Goal: Find specific page/section: Find specific page/section

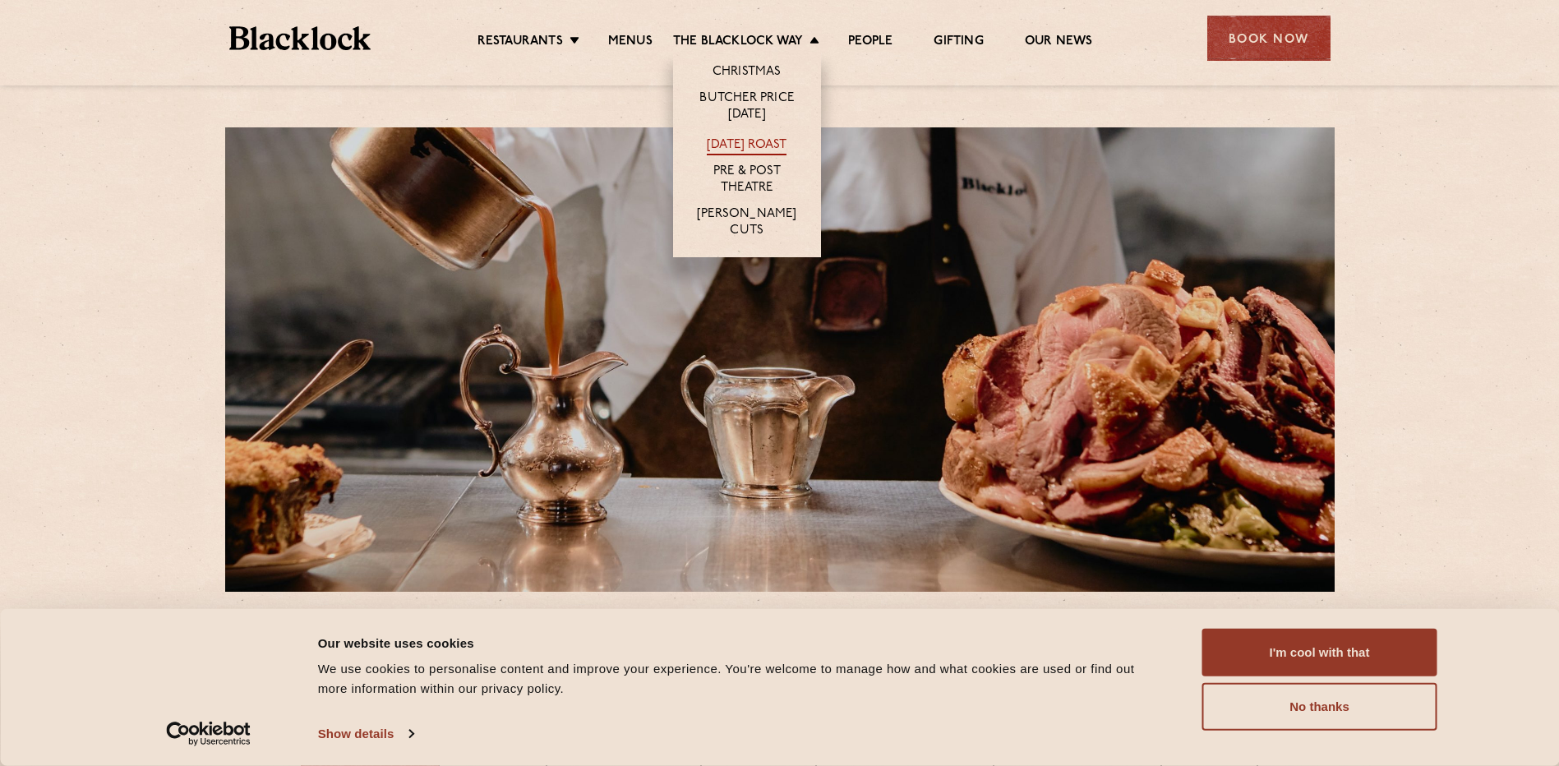
click at [737, 149] on link "[DATE] Roast" at bounding box center [747, 146] width 80 height 18
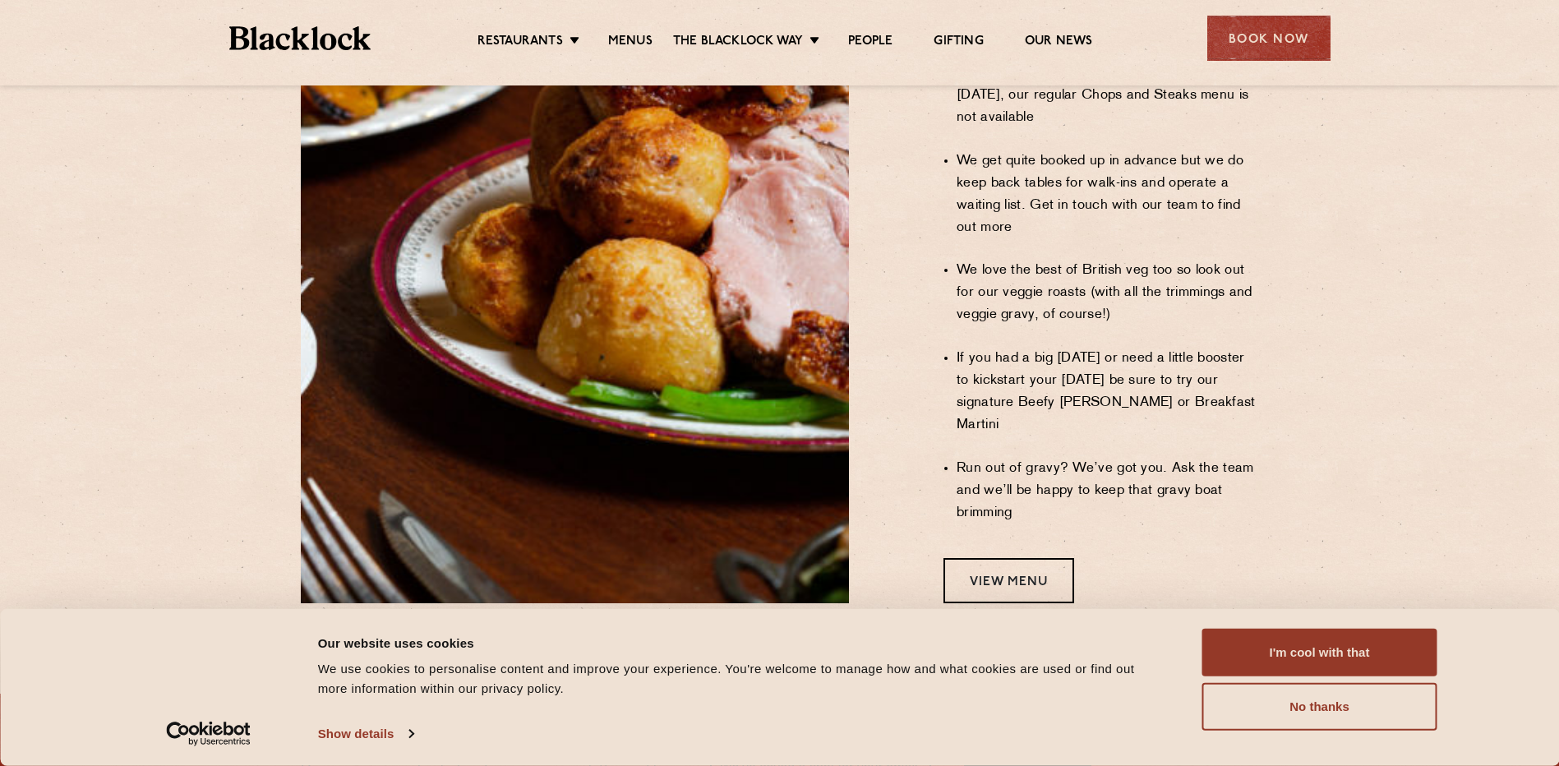
scroll to position [1315, 0]
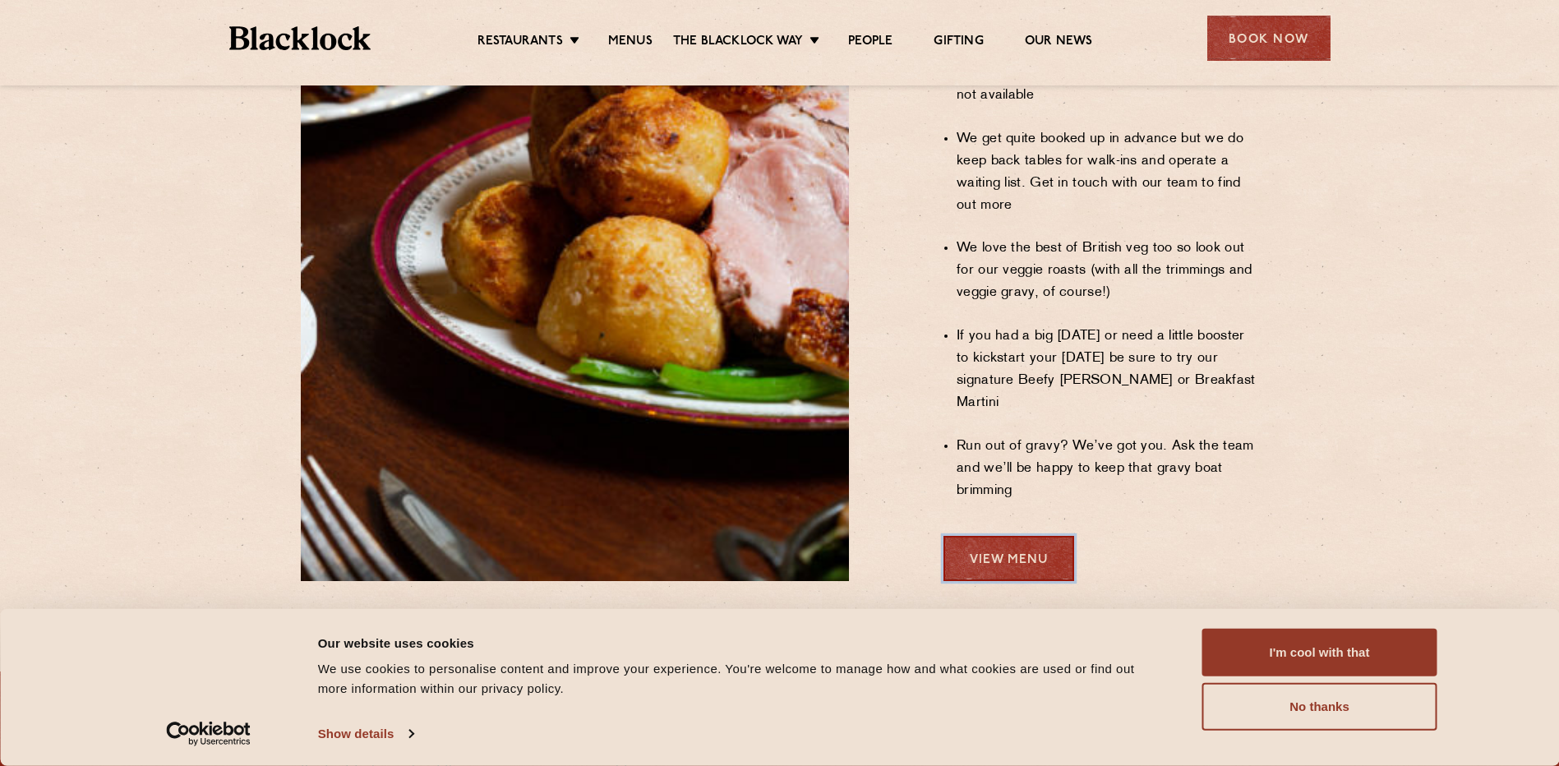
click at [1012, 536] on link "View Menu" at bounding box center [1008, 558] width 131 height 45
